Goal: Information Seeking & Learning: Learn about a topic

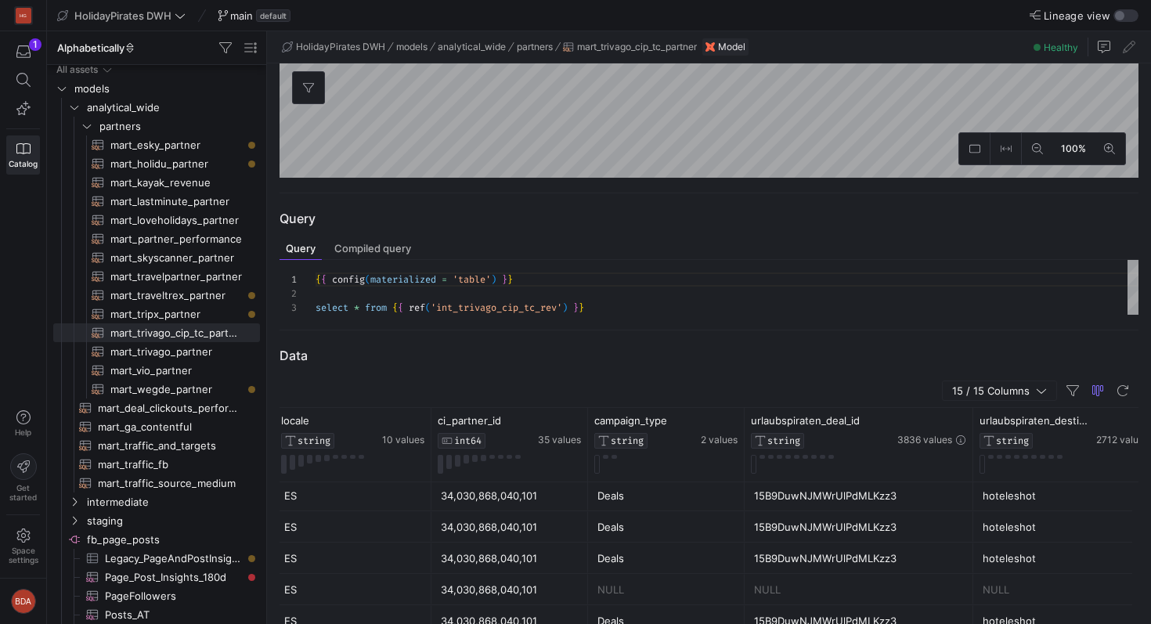
scroll to position [0, 494]
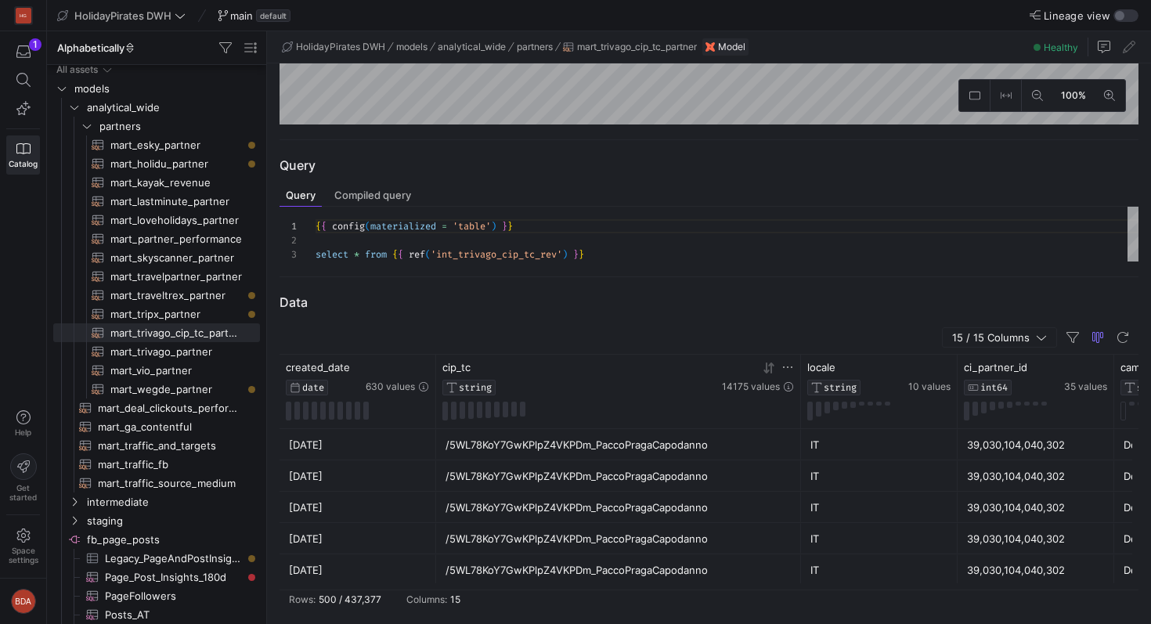
click at [686, 366] on div "cip_tc" at bounding box center [580, 367] width 276 height 13
click at [726, 429] on div "/5WL78KoY7GwKPlpZ4VKPDm_PaccoPragaCapodanno" at bounding box center [618, 444] width 365 height 31
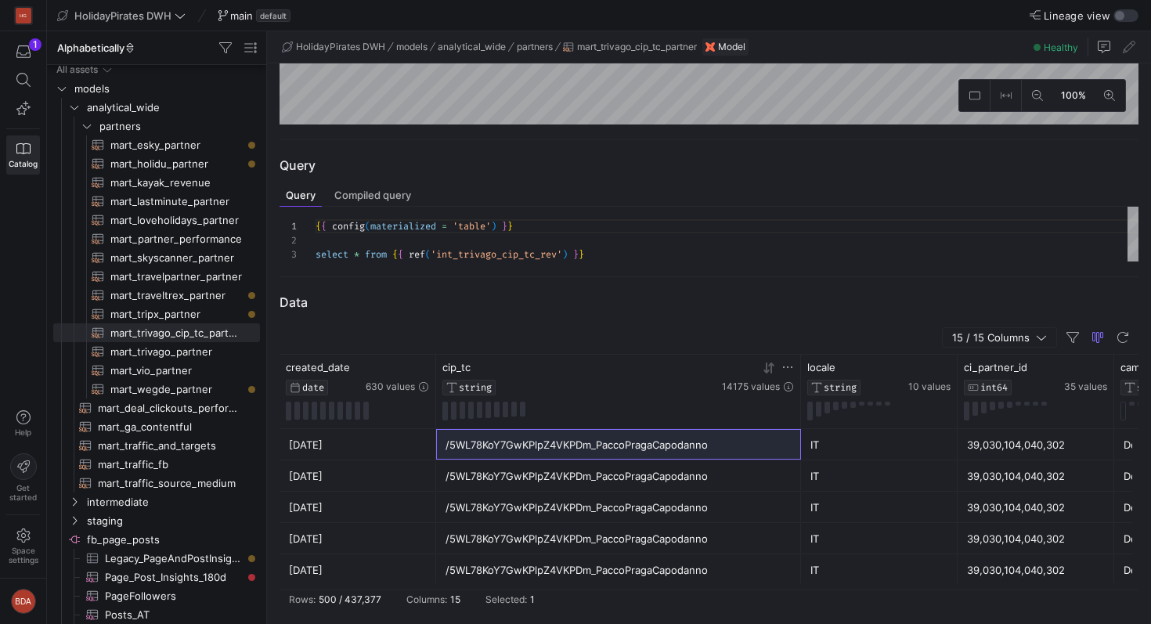
click at [625, 383] on y42-database-column-type-icon "STRING" at bounding box center [580, 388] width 276 height 16
click at [629, 364] on div "cip_tc" at bounding box center [580, 367] width 276 height 13
click at [619, 321] on div "15 / 15 Columns" at bounding box center [708, 338] width 859 height 34
click at [523, 243] on div "{ { config ( materialized = 'table' ) } } select * from { { ref ( 'int_trivago_…" at bounding box center [726, 234] width 823 height 55
click at [382, 410] on div at bounding box center [357, 411] width 143 height 19
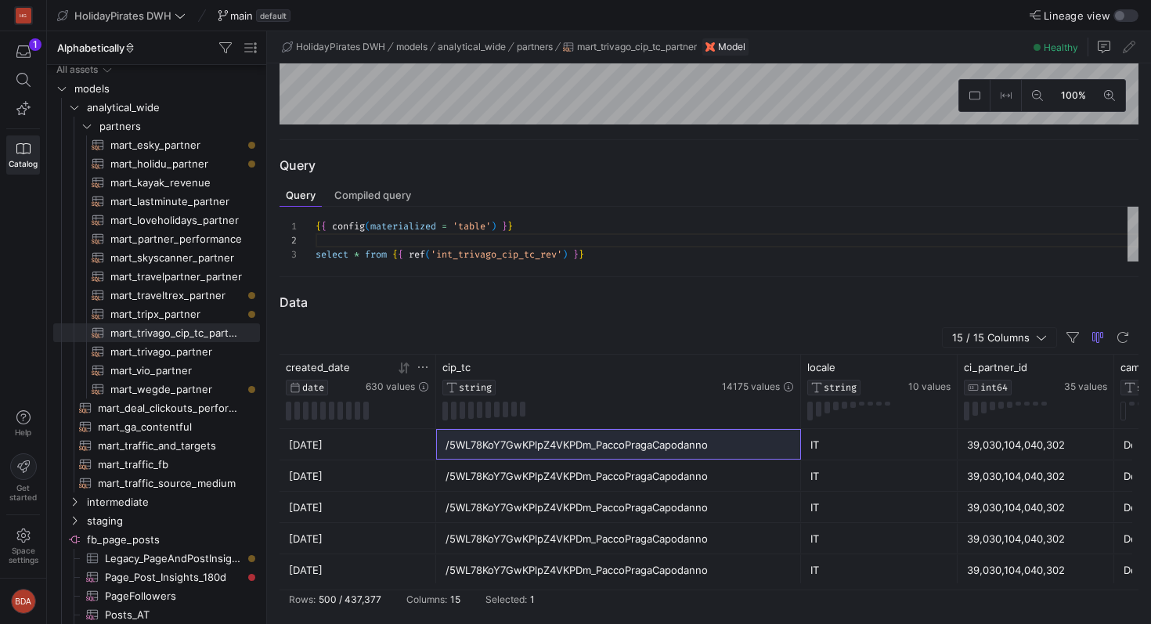
click at [406, 371] on icon at bounding box center [405, 367] width 5 height 11
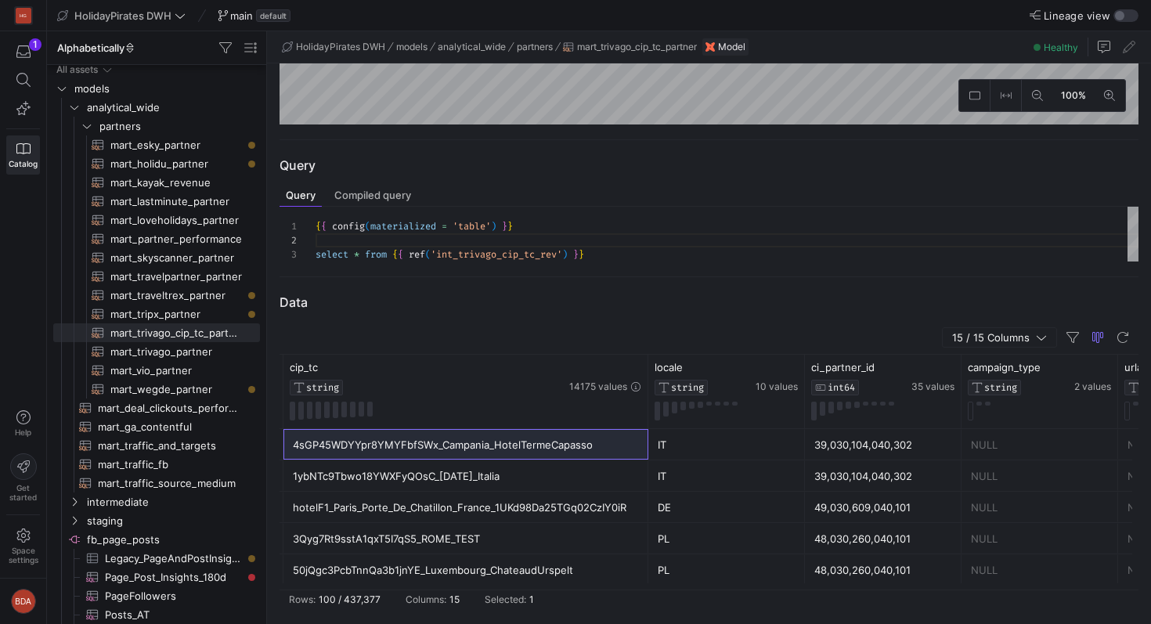
scroll to position [0, 205]
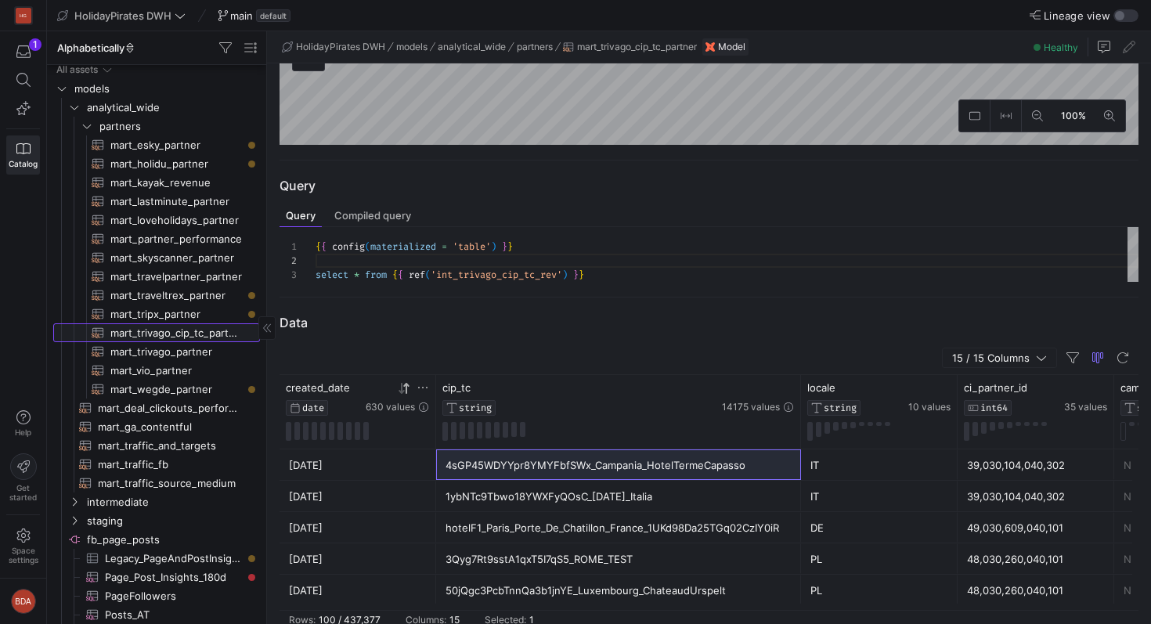
click at [176, 335] on span "mart_trivago_cip_tc_partner​​​​​​​​​​" at bounding box center [176, 333] width 132 height 18
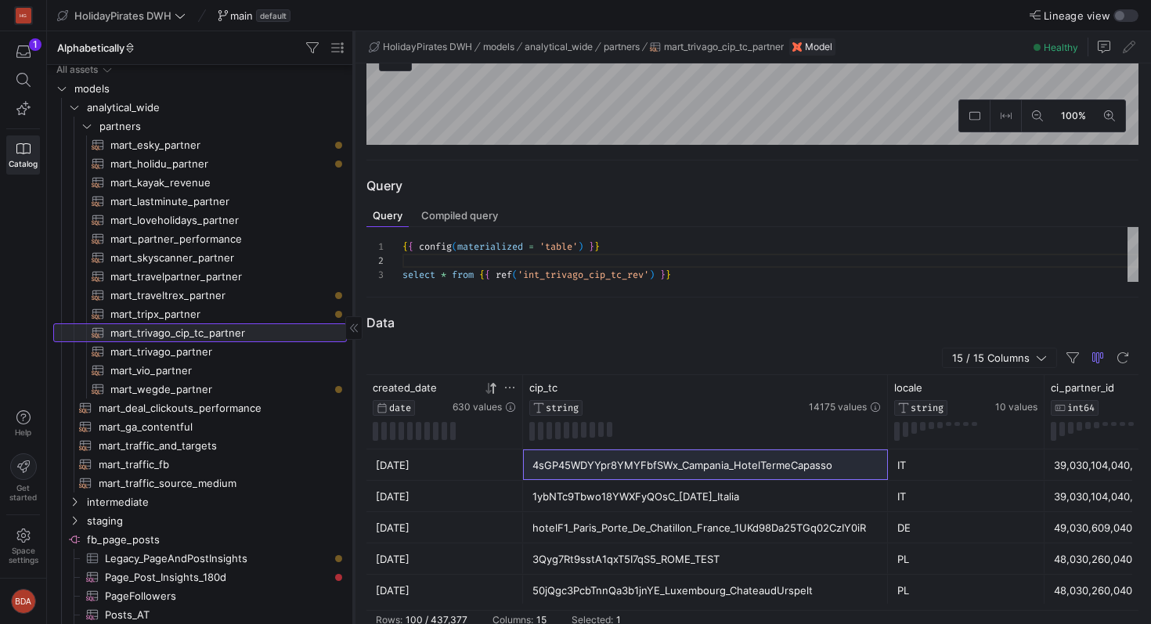
drag, startPoint x: 266, startPoint y: 272, endPoint x: 353, endPoint y: 276, distance: 87.0
click at [353, 276] on div at bounding box center [353, 327] width 1 height 593
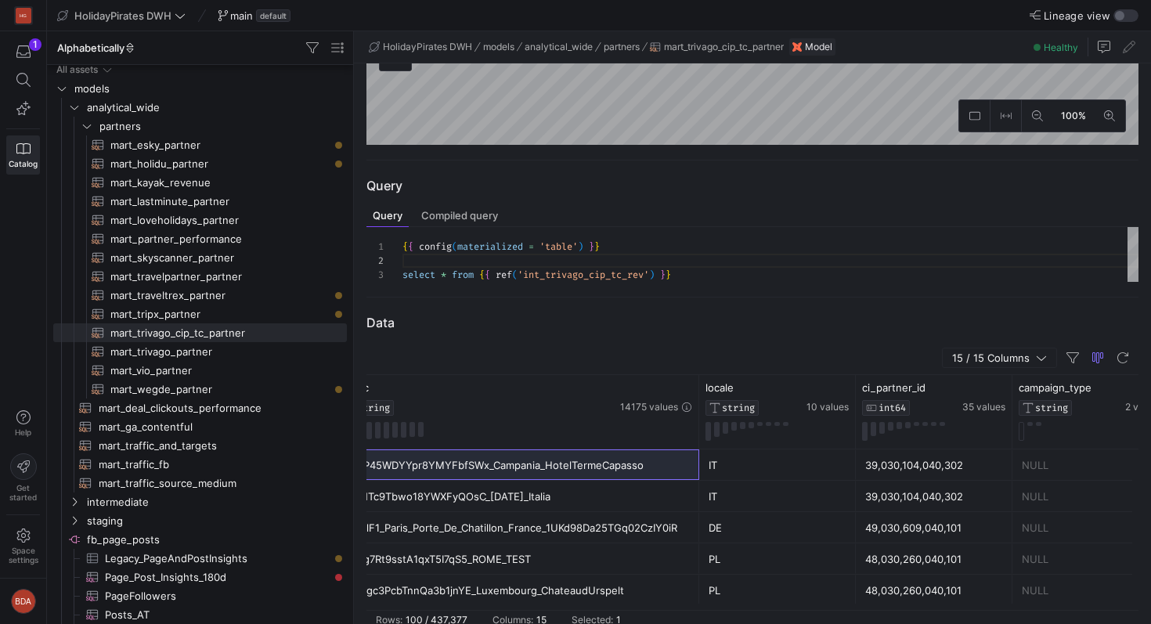
scroll to position [0, 250]
